Goal: Task Accomplishment & Management: Use online tool/utility

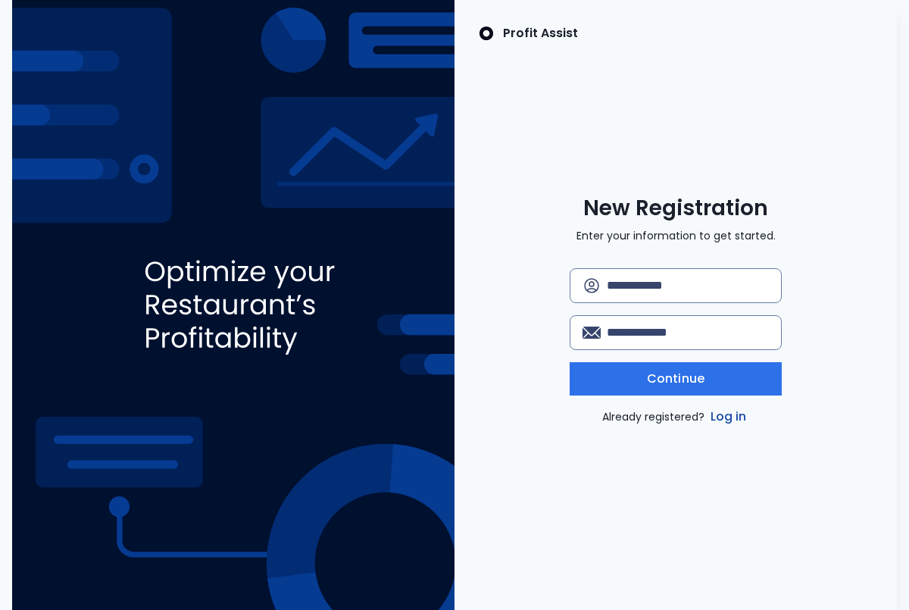
click at [728, 416] on link "Log in" at bounding box center [728, 416] width 42 height 18
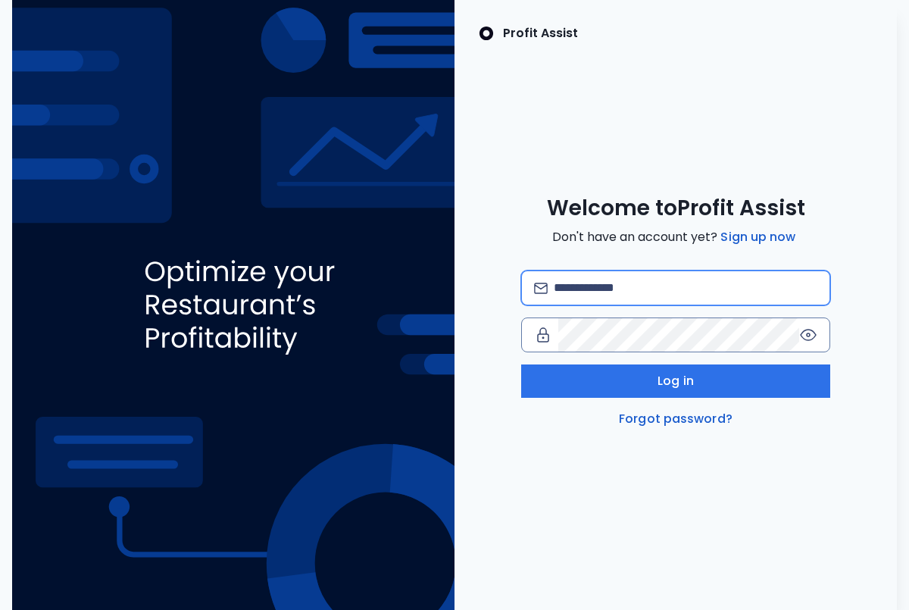
type input "**********"
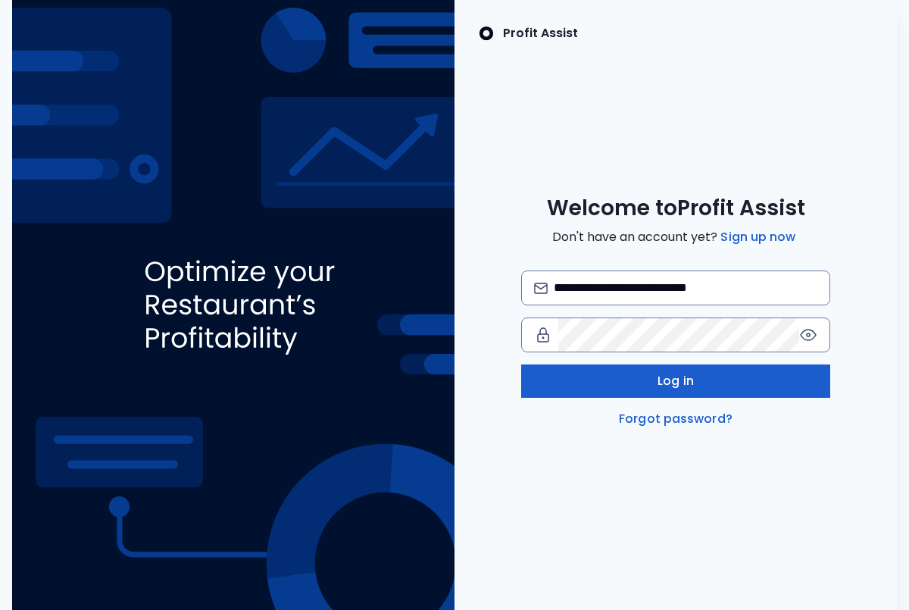
click at [666, 391] on button "Log in" at bounding box center [676, 380] width 310 height 33
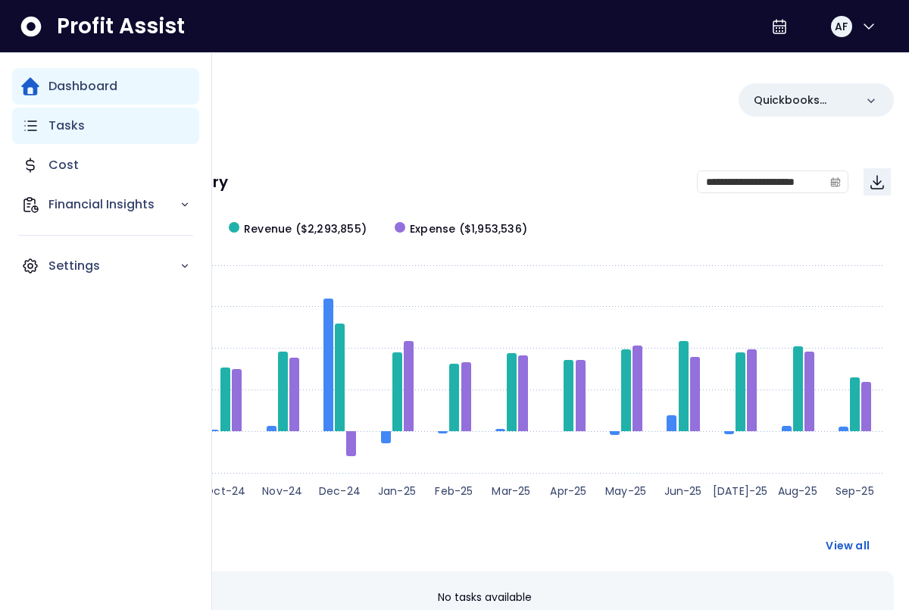
click at [64, 122] on p "Tasks" at bounding box center [66, 126] width 36 height 18
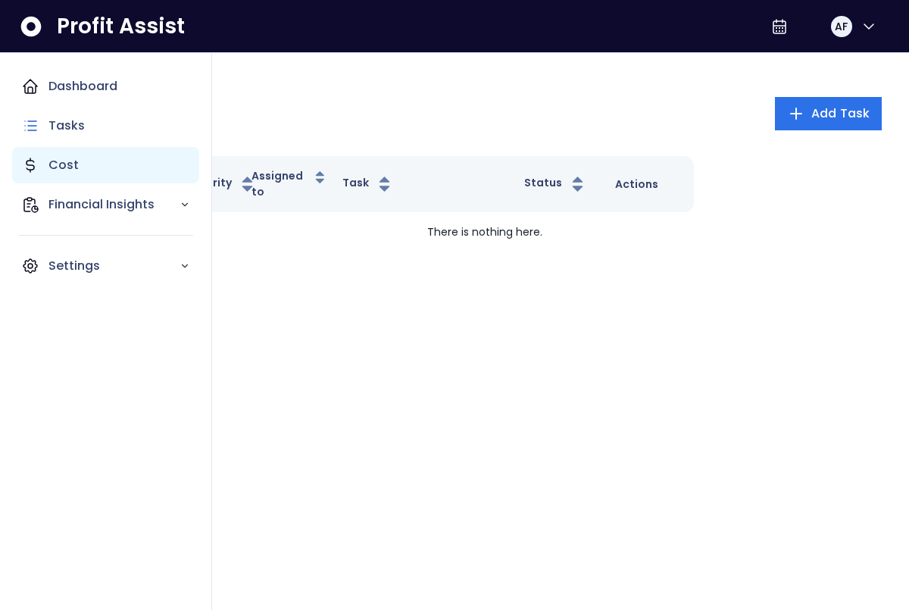
click at [74, 164] on p "Cost" at bounding box center [63, 165] width 30 height 18
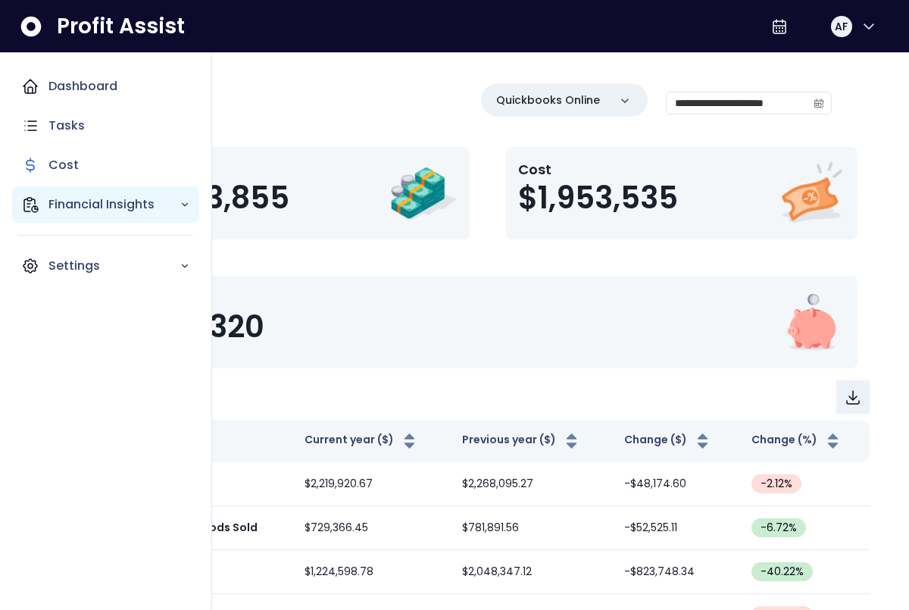
click at [27, 198] on icon "Main navigation" at bounding box center [31, 205] width 14 height 14
click at [64, 191] on div "Financial Insights" at bounding box center [105, 204] width 187 height 36
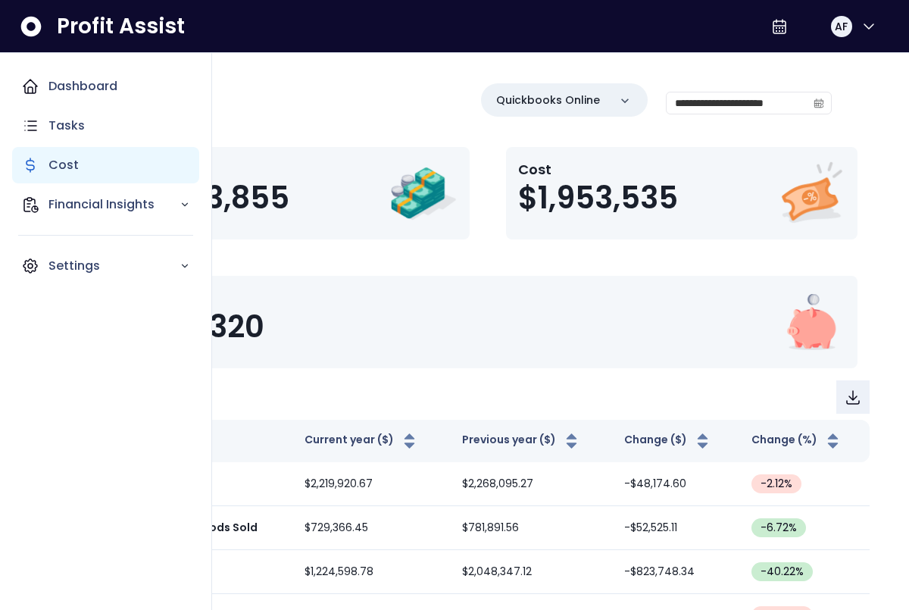
click at [69, 151] on div "Cost" at bounding box center [105, 165] width 187 height 36
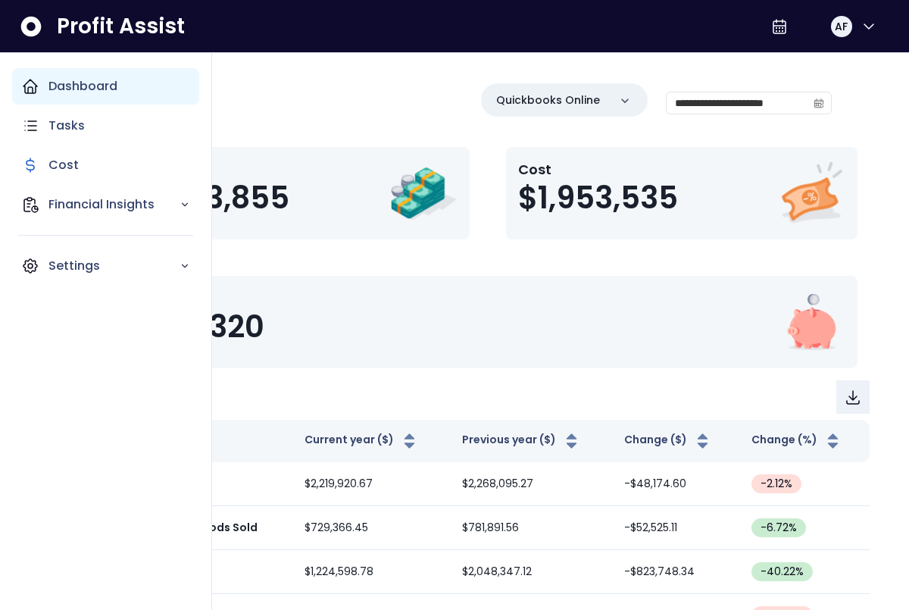
click at [78, 86] on p "Dashboard" at bounding box center [82, 86] width 69 height 18
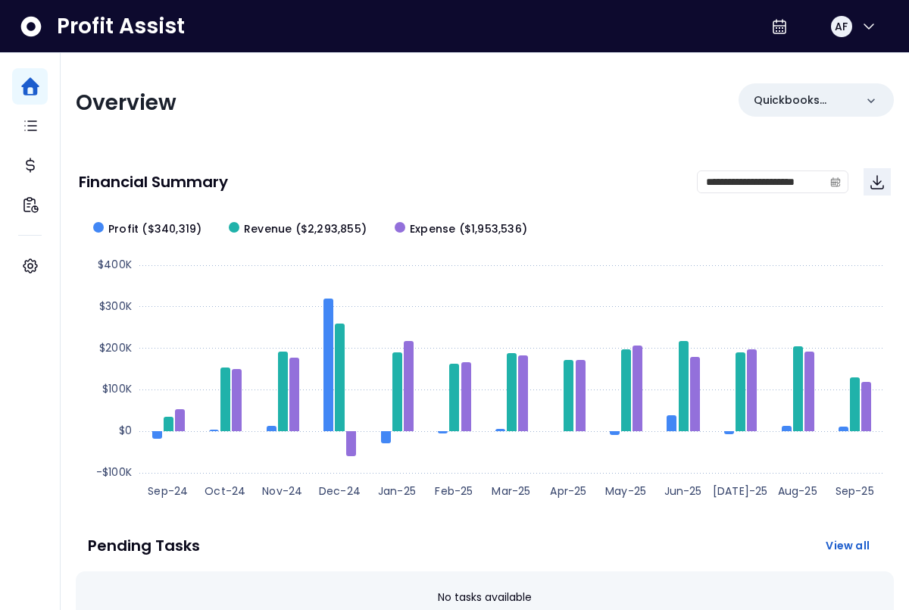
click at [38, 24] on icon at bounding box center [31, 26] width 20 height 20
